Goal: Check status: Check status

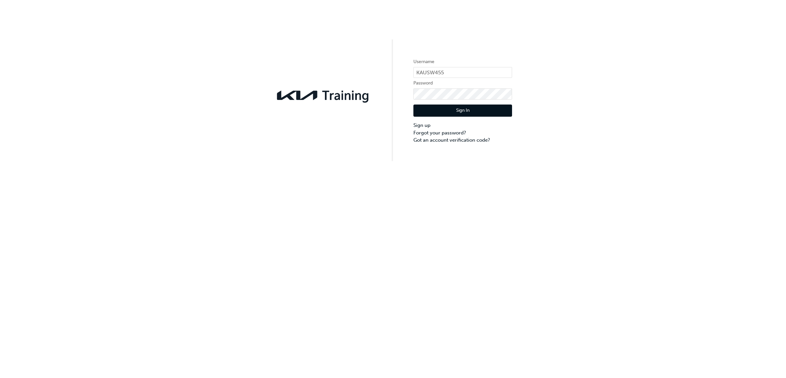
click at [445, 108] on button "Sign In" at bounding box center [462, 111] width 99 height 12
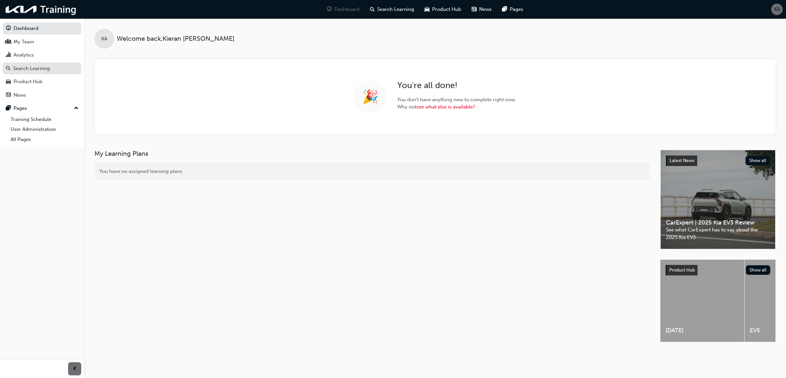
click at [49, 67] on div "Search Learning" at bounding box center [31, 69] width 37 height 8
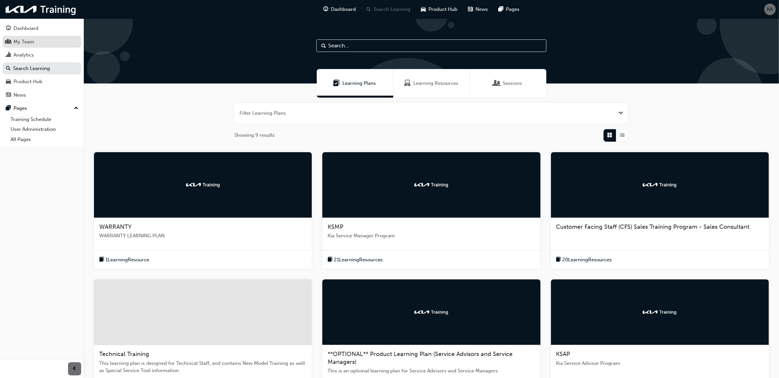
click at [50, 39] on div "My Team" at bounding box center [42, 42] width 72 height 8
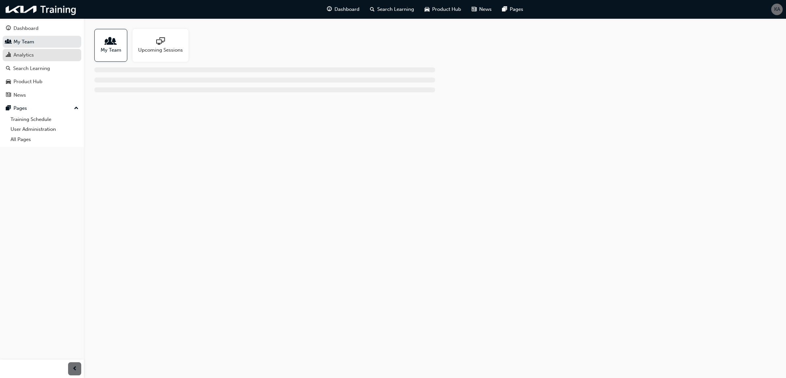
click at [45, 50] on link "Analytics" at bounding box center [42, 55] width 79 height 12
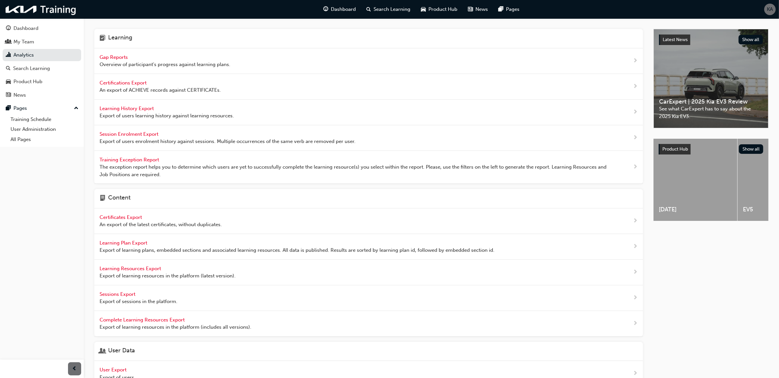
drag, startPoint x: 109, startPoint y: 54, endPoint x: 142, endPoint y: 51, distance: 32.3
click at [142, 51] on div "Gap Reports Overview of participant's progress against learning plans." at bounding box center [368, 61] width 549 height 26
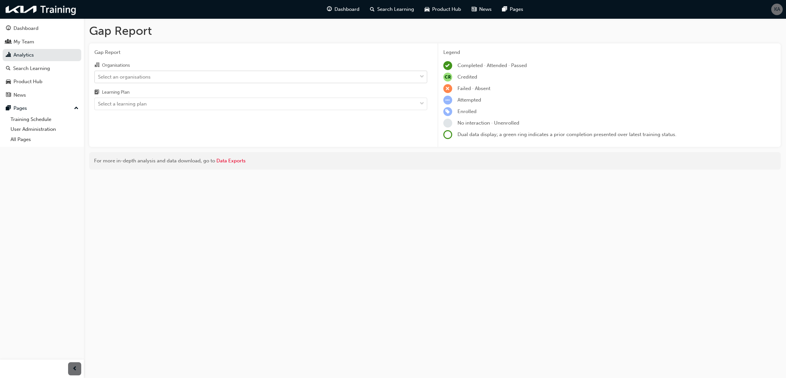
click at [201, 80] on div "Select an organisations" at bounding box center [256, 77] width 322 height 12
click at [99, 79] on input "Organisations Select an organisations" at bounding box center [98, 77] width 1 height 6
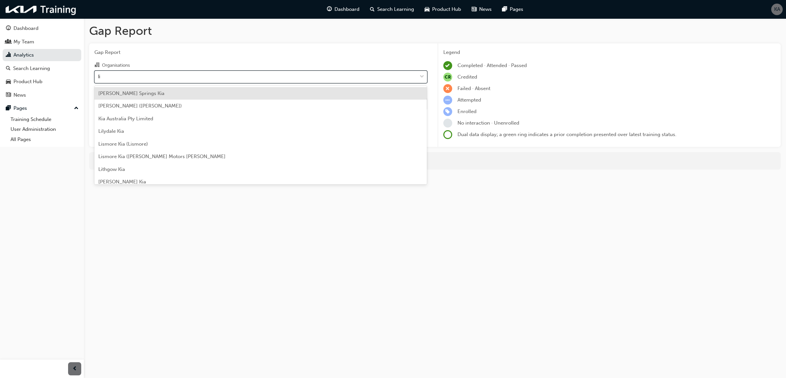
type input "lid"
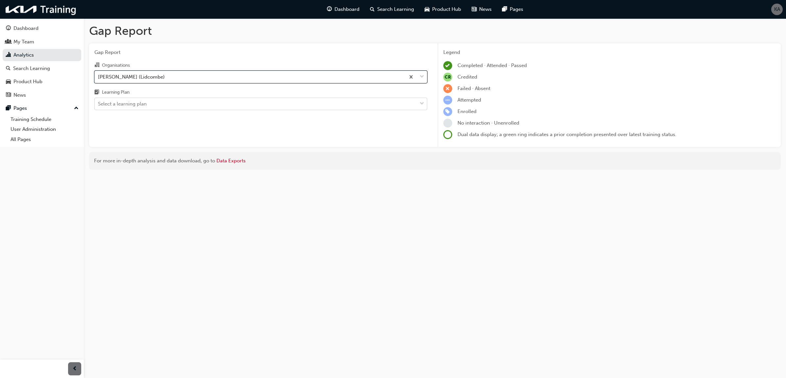
click at [156, 103] on div "Select a learning plan" at bounding box center [256, 104] width 322 height 12
click at [99, 103] on input "Learning Plan Select a learning plan" at bounding box center [98, 104] width 1 height 6
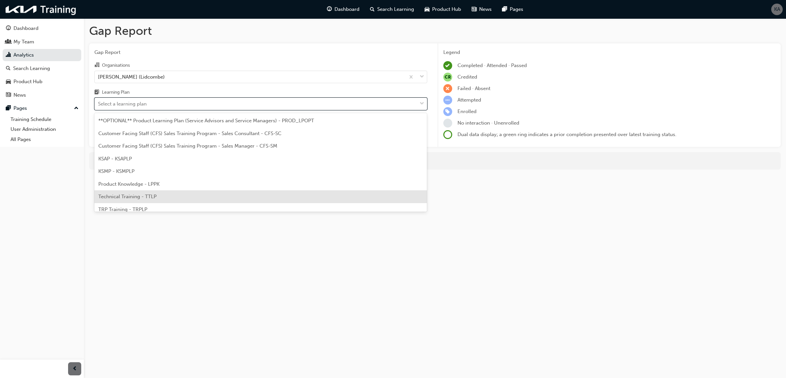
click at [160, 196] on div "Technical Training - TTLP" at bounding box center [260, 196] width 333 height 13
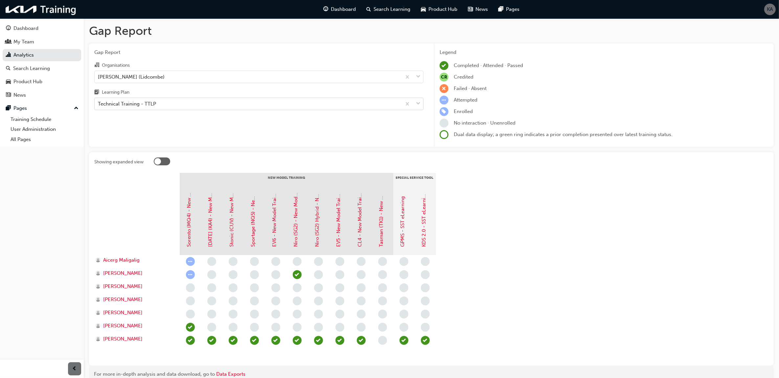
click at [190, 101] on div "Technical Training - TTLP" at bounding box center [248, 104] width 307 height 12
click at [99, 101] on input "Learning Plan Technical Training - TTLP" at bounding box center [98, 104] width 1 height 6
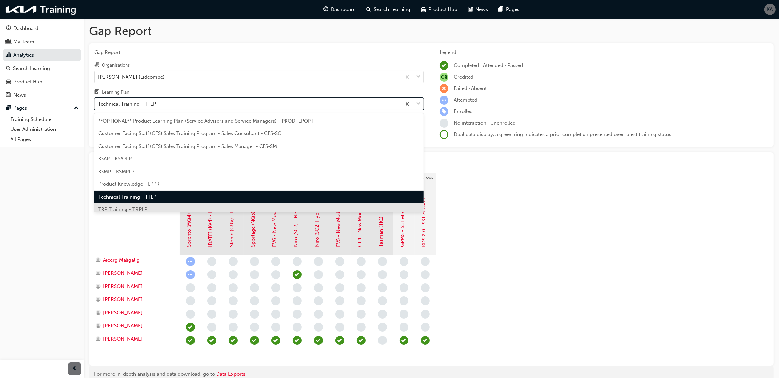
click at [168, 209] on div "TRP Training - TRPLP" at bounding box center [258, 209] width 329 height 13
